Goal: Check status: Check status

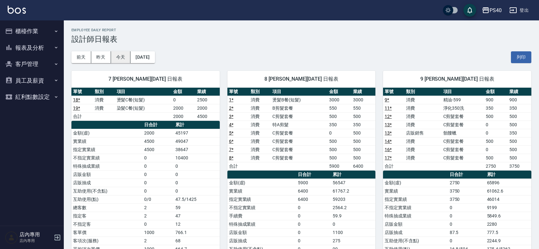
click at [115, 59] on button "今天" at bounding box center [121, 57] width 20 height 12
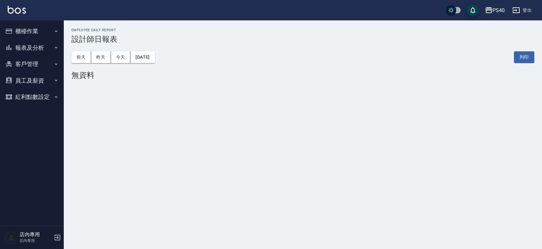
click at [31, 47] on button "報表及分析" at bounding box center [32, 48] width 59 height 17
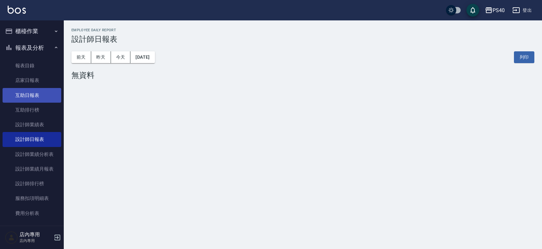
click at [26, 98] on link "互助日報表" at bounding box center [32, 95] width 59 height 15
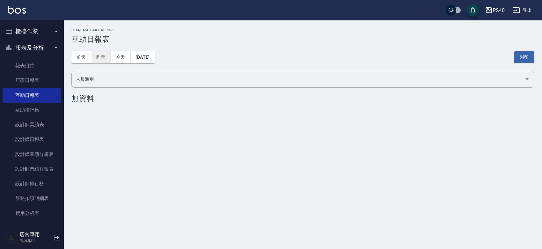
click at [104, 62] on button "昨天" at bounding box center [101, 57] width 20 height 12
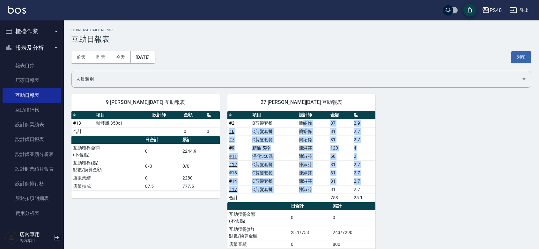
drag, startPoint x: 302, startPoint y: 122, endPoint x: 311, endPoint y: 188, distance: 66.9
click at [311, 188] on tbody "# 2 B剪髮套餐 [PERSON_NAME] 87 2.9 # 6 C剪髮套餐 [PERSON_NAME] 81 2.7 # 7 C剪髮套餐 [PERSON…" at bounding box center [301, 160] width 148 height 83
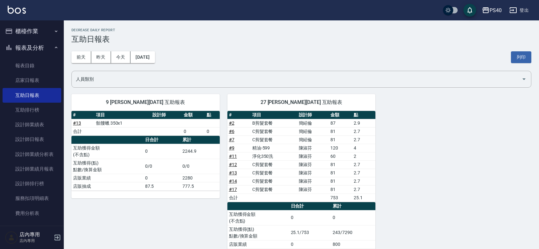
click at [411, 184] on div "9 [PERSON_NAME][DATE] 互助報表 # 項目 設計師 金額 點 # 13 骷髏蠟 350x1 合計 0 0 日合計 累計 互助獲得金額 (不…" at bounding box center [298, 175] width 468 height 178
click at [118, 63] on button "今天" at bounding box center [121, 57] width 20 height 12
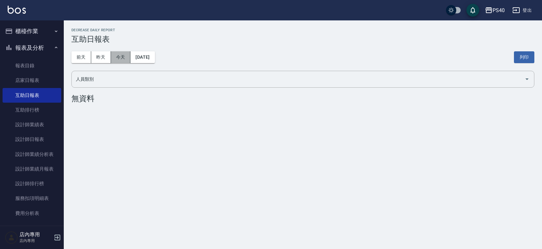
click at [122, 57] on button "今天" at bounding box center [121, 57] width 20 height 12
click at [33, 135] on link "設計師日報表" at bounding box center [32, 139] width 59 height 15
